Goal: Task Accomplishment & Management: Manage account settings

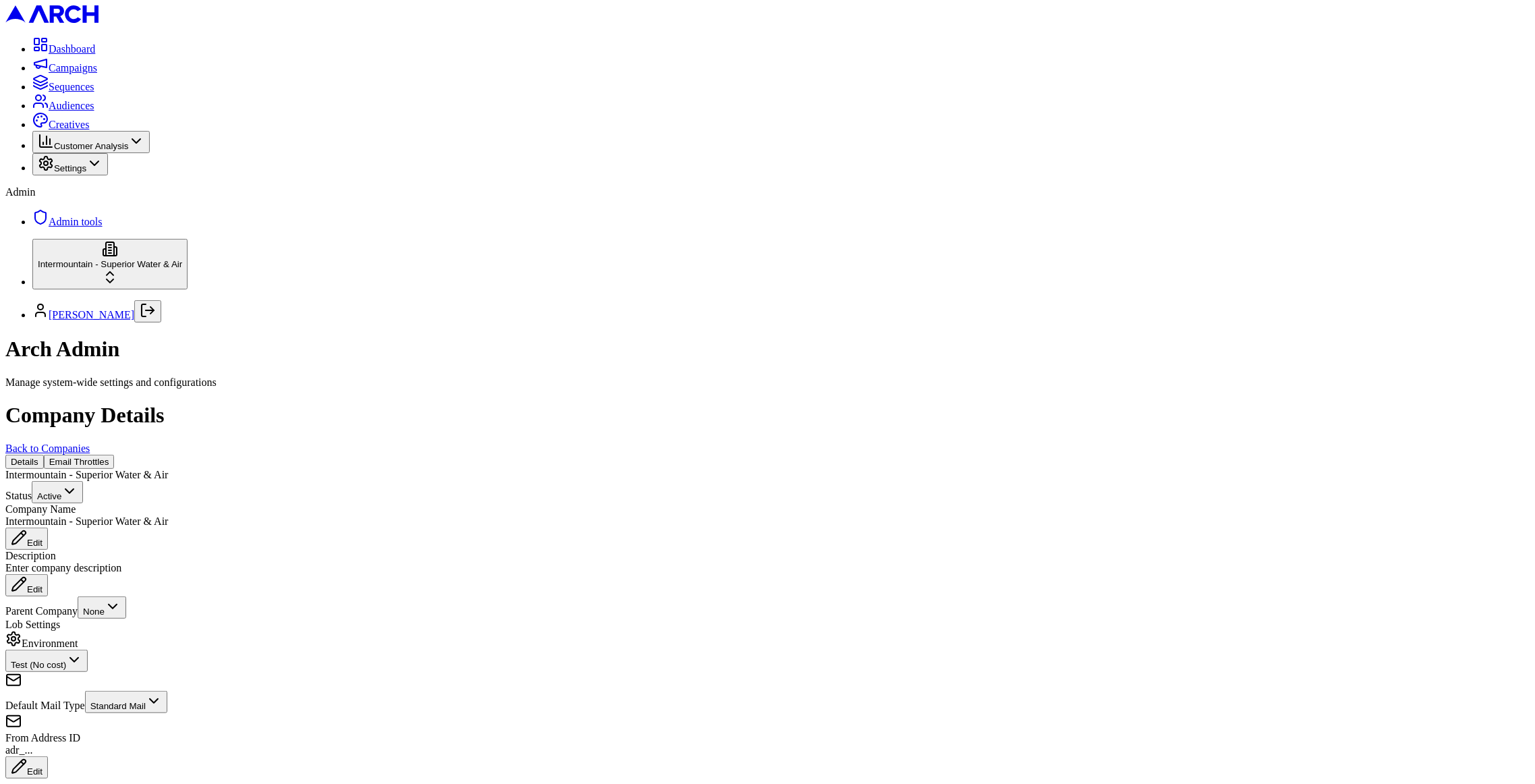
click at [115, 454] on button "Email Throttles" at bounding box center [79, 461] width 71 height 14
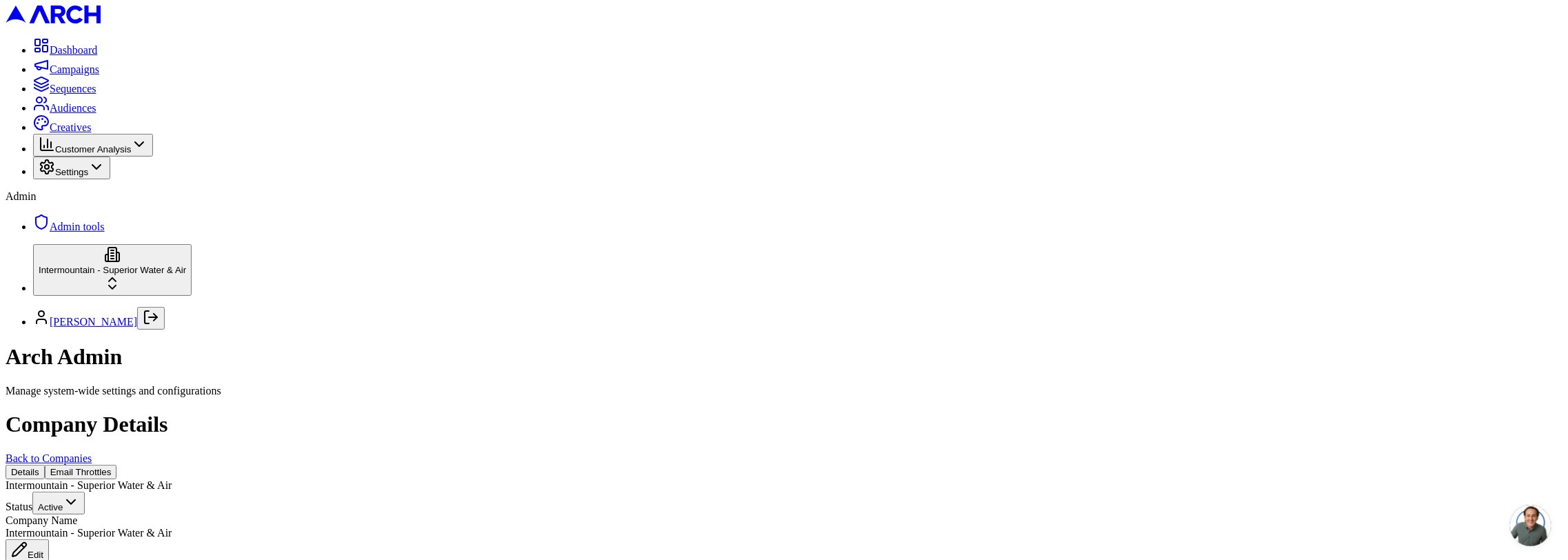
click at [117, 464] on button "Email Throttles" at bounding box center [81, 472] width 72 height 14
click at [281, 464] on div "Details Email Throttles" at bounding box center [784, 472] width 1556 height 14
click at [117, 464] on button "Email Throttles" at bounding box center [81, 472] width 72 height 14
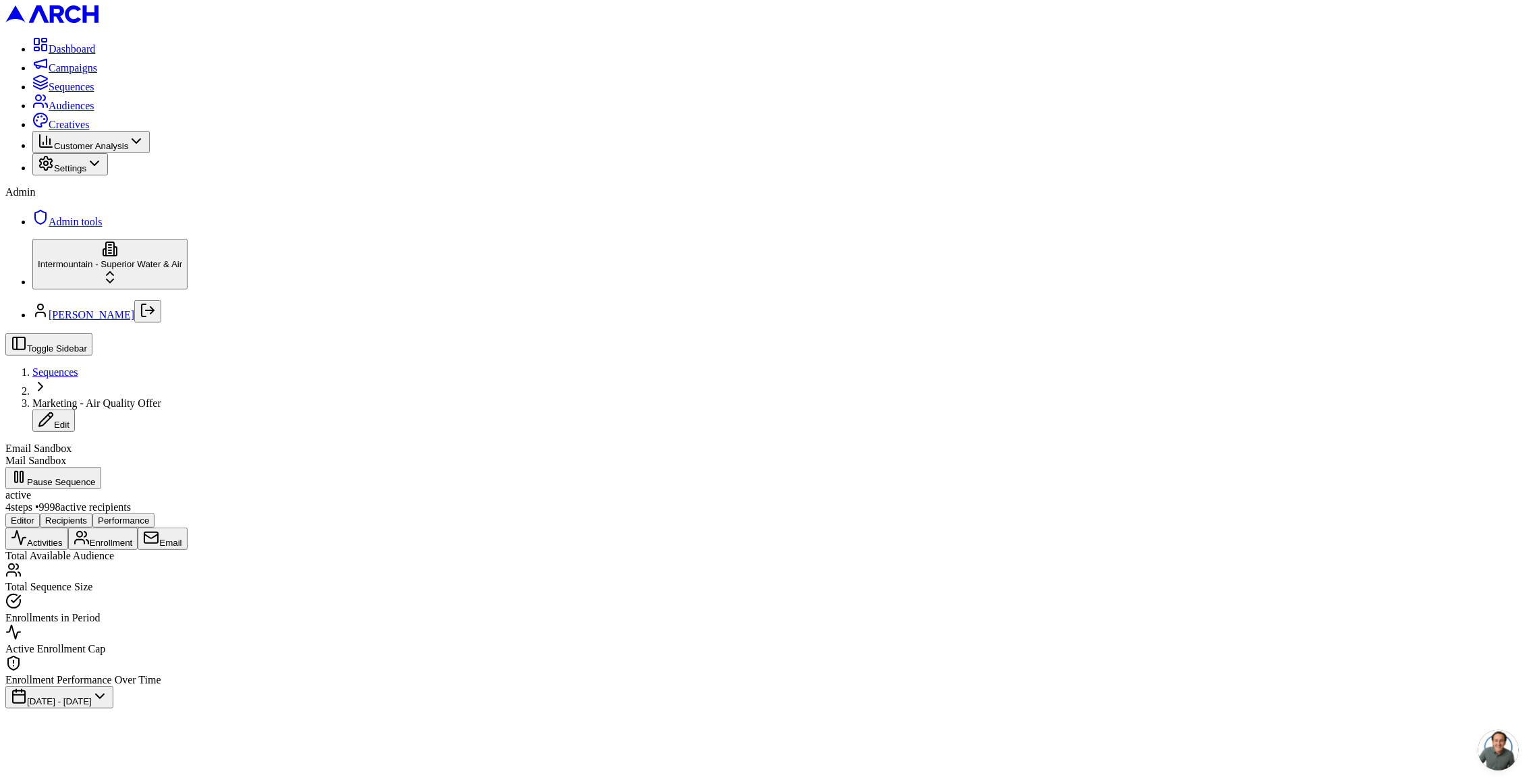
click at [187, 527] on button "Email" at bounding box center [162, 538] width 49 height 22
